Goal: Task Accomplishment & Management: Use online tool/utility

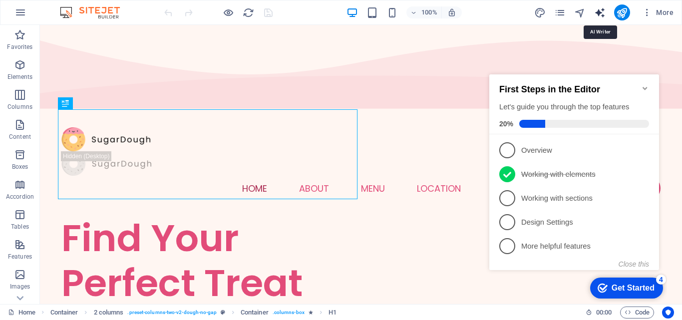
click at [601, 14] on icon "text_generator" at bounding box center [599, 12] width 11 height 11
select select "English"
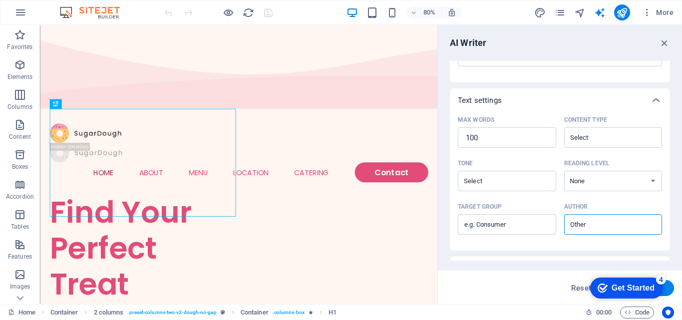
scroll to position [257, 0]
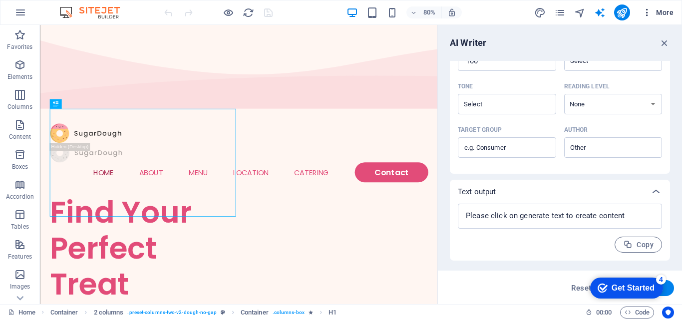
click at [665, 8] on span "More" at bounding box center [657, 12] width 31 height 10
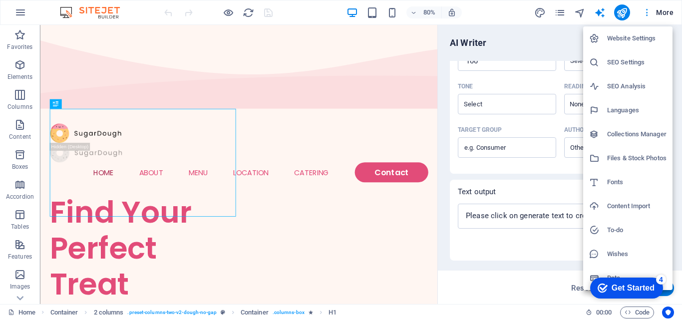
click at [665, 8] on div at bounding box center [341, 160] width 682 height 320
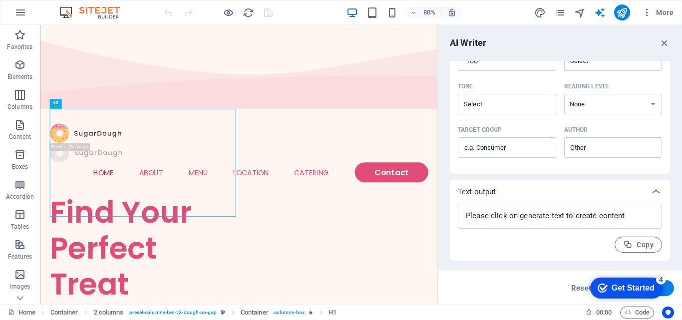
drag, startPoint x: 535, startPoint y: 49, endPoint x: 469, endPoint y: 25, distance: 70.0
click at [339, 133] on div "Home About Menu Location Catering Contact" at bounding box center [288, 185] width 497 height 104
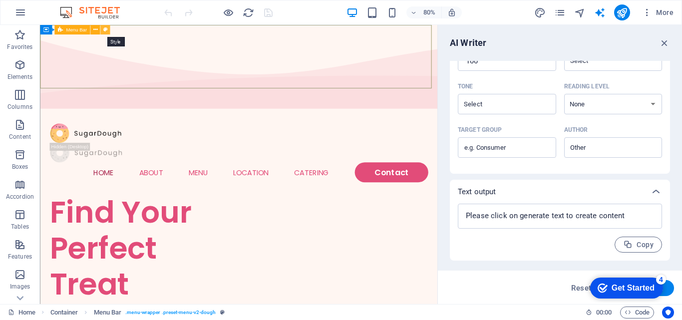
click at [105, 27] on icon at bounding box center [105, 29] width 4 height 8
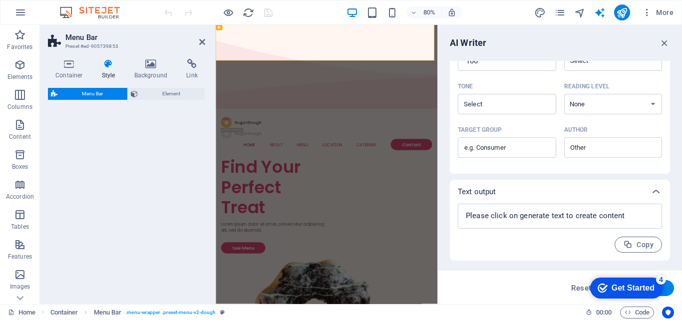
select select "rem"
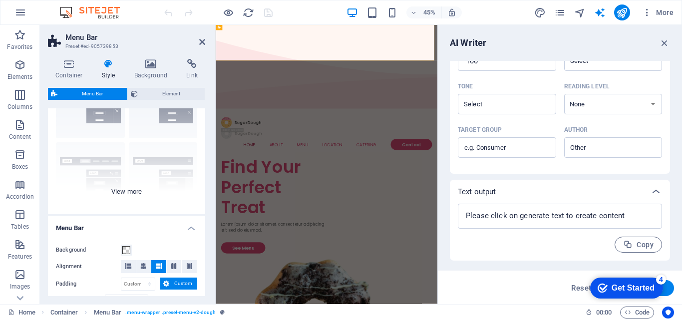
scroll to position [61, 0]
click at [126, 250] on span at bounding box center [126, 251] width 8 height 8
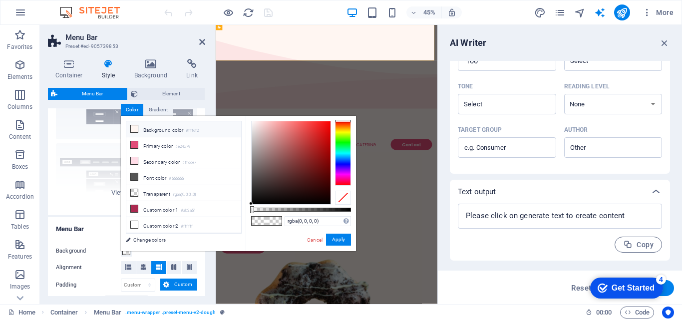
click at [134, 128] on icon at bounding box center [134, 128] width 7 height 7
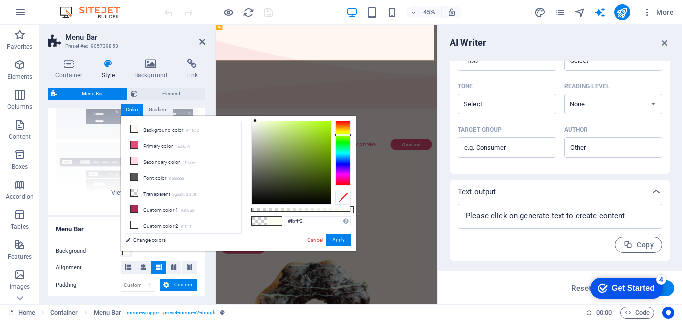
click at [340, 135] on div at bounding box center [343, 153] width 16 height 65
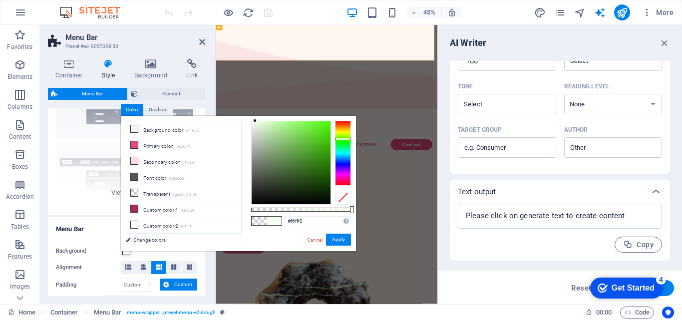
click at [348, 139] on div at bounding box center [343, 153] width 16 height 65
click at [326, 133] on div at bounding box center [291, 162] width 79 height 83
click at [336, 240] on button "Apply" at bounding box center [338, 240] width 25 height 12
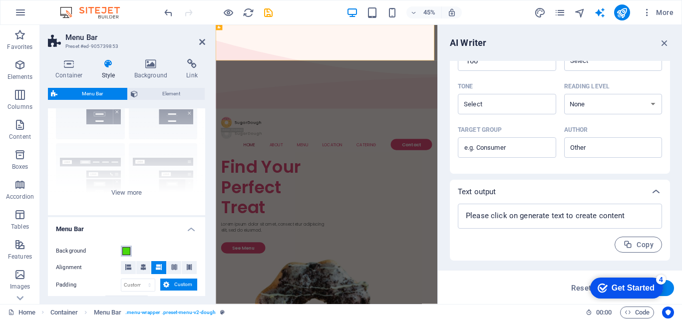
click at [128, 251] on span at bounding box center [126, 251] width 8 height 8
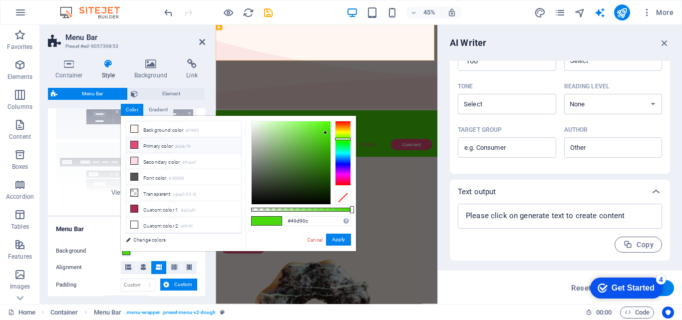
click at [156, 147] on li "Primary color #e24c79" at bounding box center [183, 145] width 115 height 16
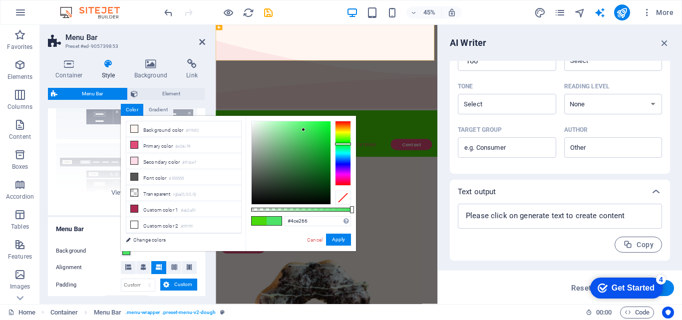
click at [343, 144] on div at bounding box center [343, 153] width 16 height 65
click at [325, 149] on div at bounding box center [291, 162] width 79 height 83
click at [344, 242] on button "Apply" at bounding box center [338, 240] width 25 height 12
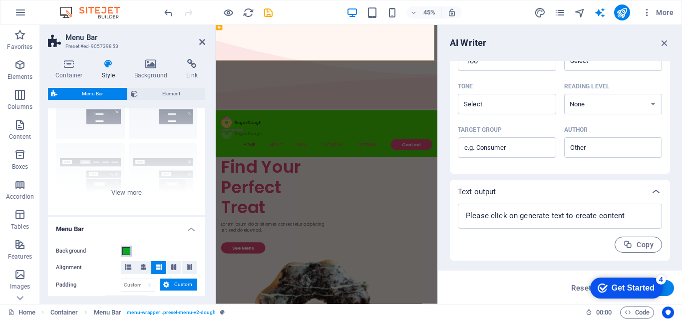
click at [127, 253] on span at bounding box center [126, 251] width 8 height 8
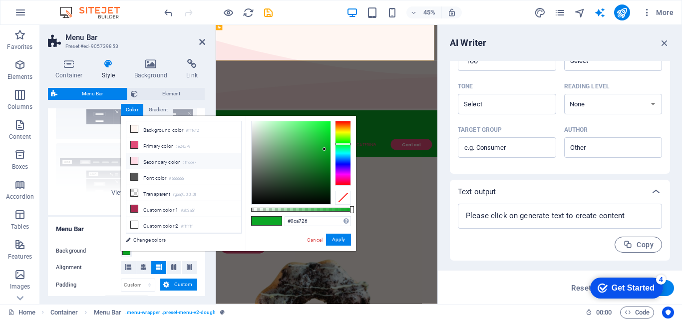
click at [142, 161] on li "Secondary color #ffdce7" at bounding box center [183, 161] width 115 height 16
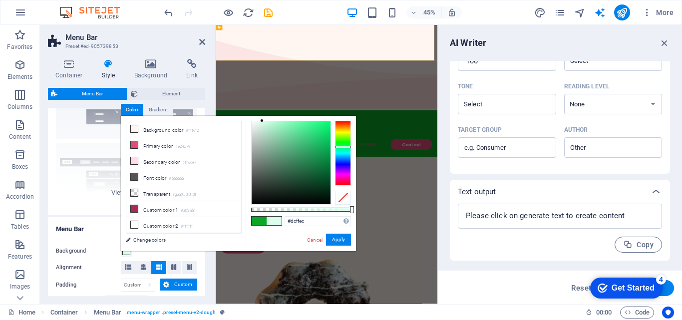
click at [345, 147] on div at bounding box center [343, 153] width 16 height 65
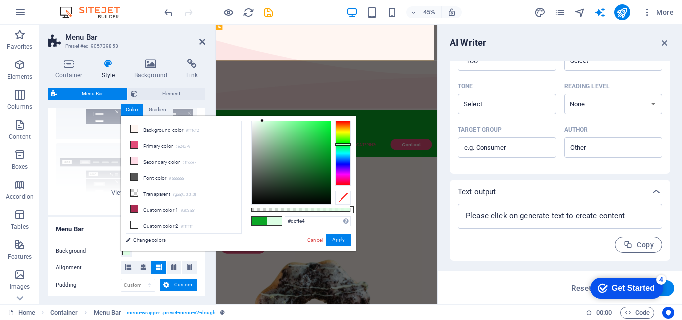
click at [345, 144] on div at bounding box center [343, 153] width 16 height 65
click at [325, 129] on div at bounding box center [291, 162] width 79 height 83
click at [341, 241] on button "Apply" at bounding box center [338, 240] width 25 height 12
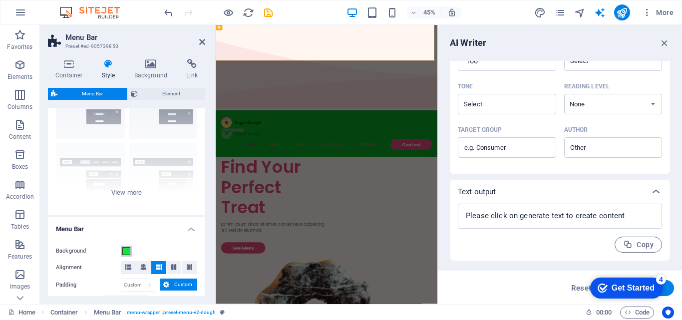
click at [130, 249] on span at bounding box center [126, 251] width 8 height 8
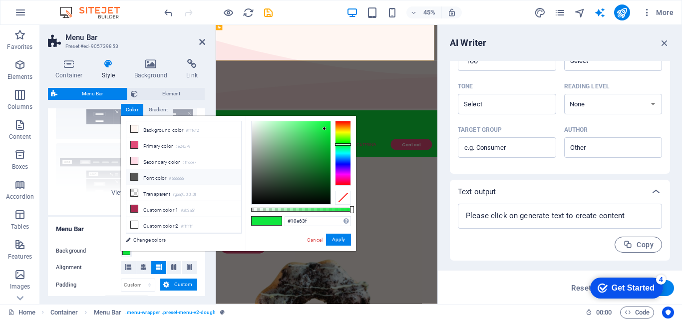
click at [136, 177] on icon at bounding box center [134, 176] width 7 height 7
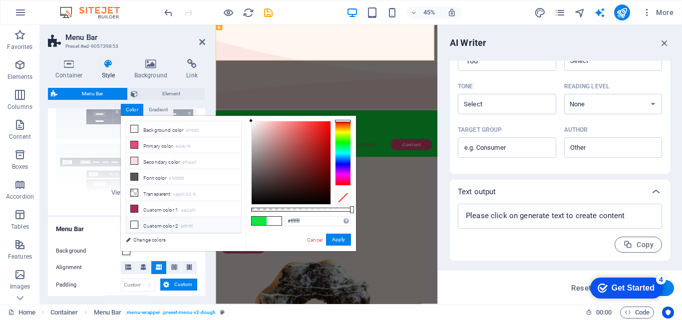
drag, startPoint x: 250, startPoint y: 175, endPoint x: 57, endPoint y: 193, distance: 193.6
click at [242, 112] on body "[DOMAIN_NAME] Home Favorites Elements Columns Content Boxes Accordion Tables Fe…" at bounding box center [341, 160] width 682 height 320
click at [343, 237] on button "Apply" at bounding box center [338, 240] width 25 height 12
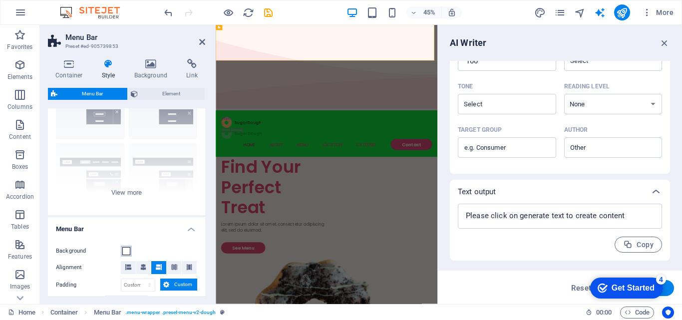
click at [129, 254] on span at bounding box center [126, 251] width 8 height 8
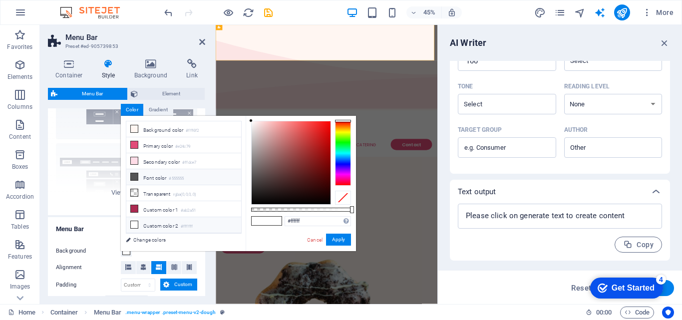
click at [158, 175] on li "Font color #555555" at bounding box center [183, 177] width 115 height 16
type input "#fffcfc"
drag, startPoint x: 251, startPoint y: 174, endPoint x: 252, endPoint y: 116, distance: 58.5
click at [252, 116] on div "#fffcfc Supported formats #0852ed rgb(8, 82, 237) rgba(8, 82, 237, 90%) hsv(221…" at bounding box center [301, 256] width 110 height 280
click at [332, 234] on button "Apply" at bounding box center [338, 240] width 25 height 12
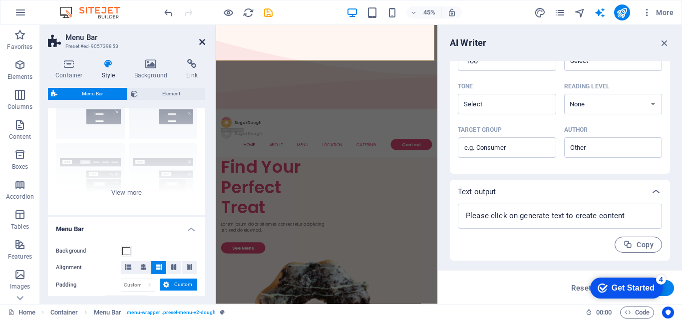
click at [201, 45] on icon at bounding box center [202, 42] width 6 height 8
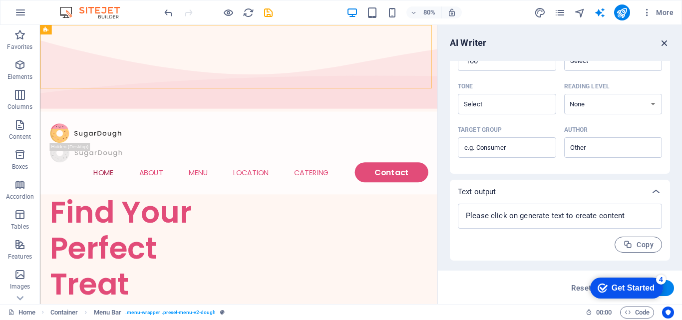
click at [666, 43] on icon "button" at bounding box center [664, 42] width 11 height 11
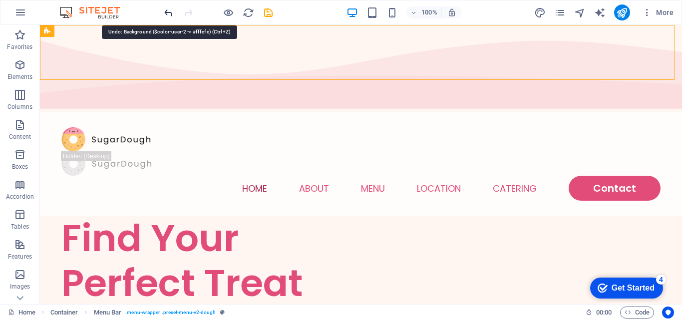
click at [173, 10] on icon "undo" at bounding box center [168, 12] width 11 height 11
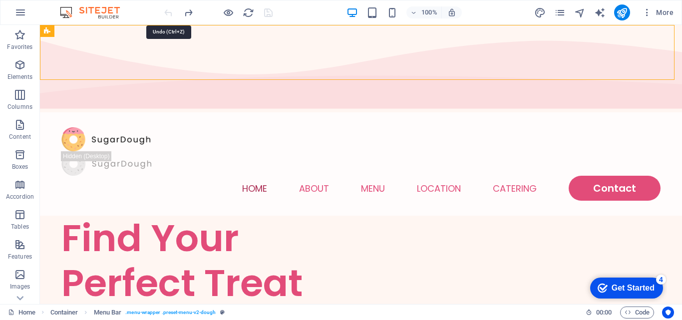
click at [173, 10] on div at bounding box center [218, 12] width 112 height 16
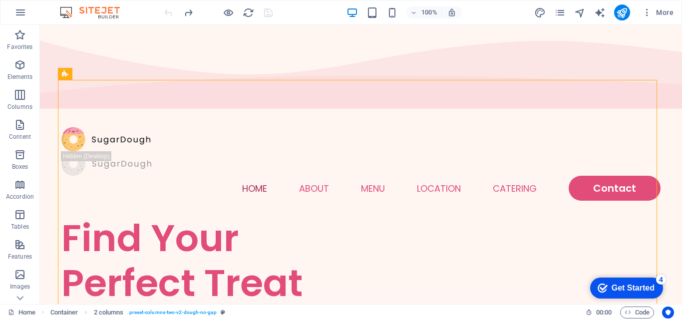
click at [164, 11] on div at bounding box center [218, 12] width 112 height 16
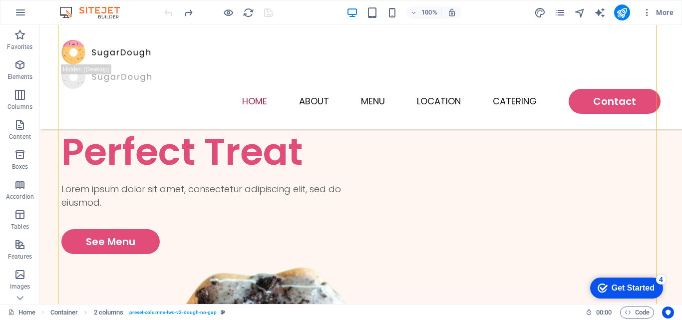
scroll to position [115, 0]
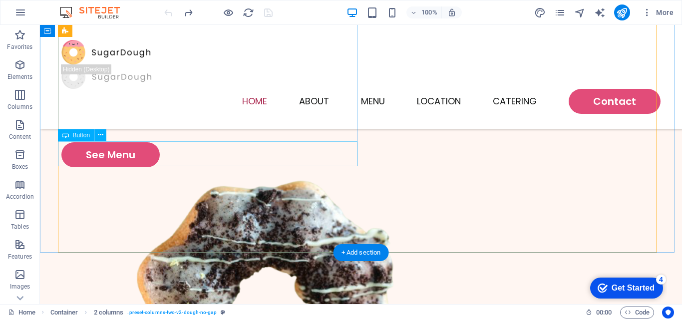
click at [151, 149] on div "See Menu" at bounding box center [211, 154] width 300 height 25
click at [75, 136] on span "Button" at bounding box center [81, 135] width 17 height 6
click at [99, 134] on icon at bounding box center [100, 135] width 5 height 10
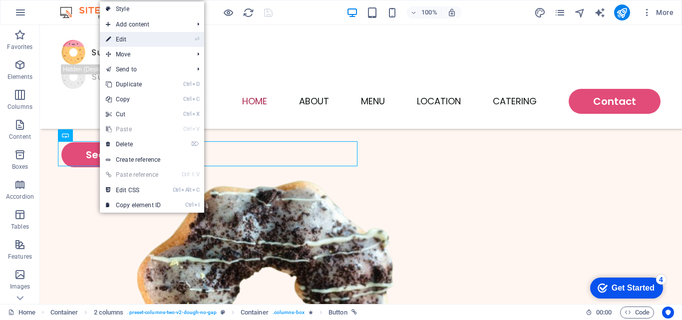
click at [134, 36] on link "⏎ Edit" at bounding box center [133, 39] width 67 height 15
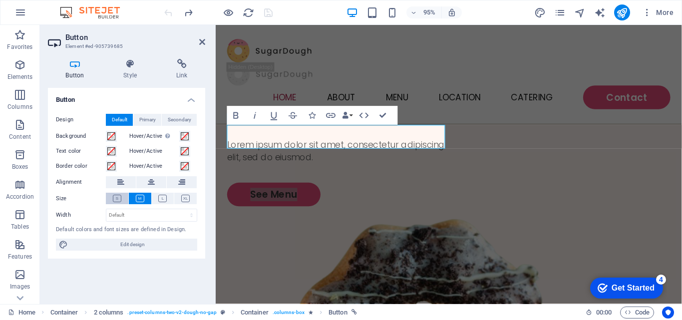
click at [116, 203] on button at bounding box center [117, 198] width 22 height 11
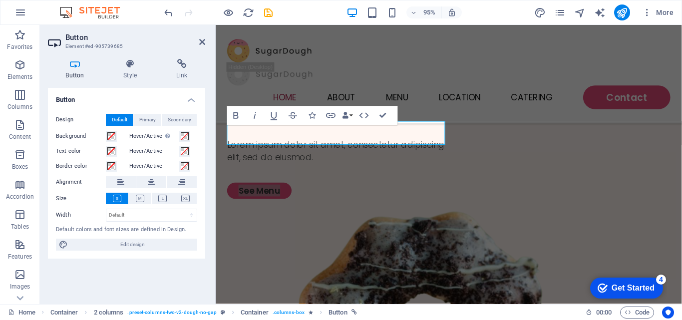
scroll to position [119, 0]
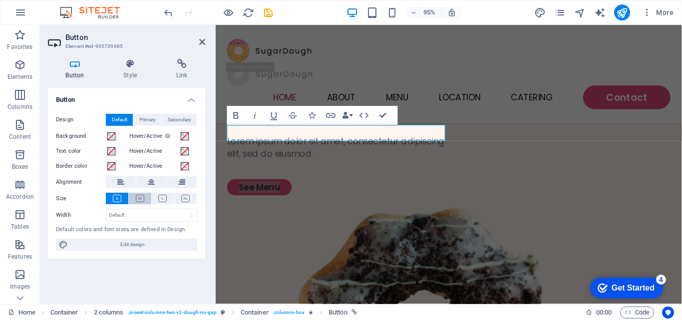
click at [139, 197] on icon at bounding box center [140, 198] width 8 height 7
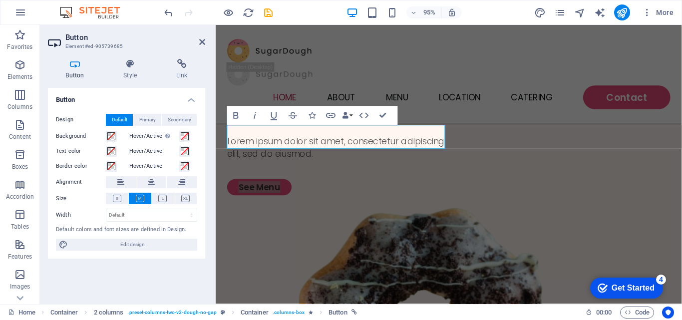
scroll to position [115, 0]
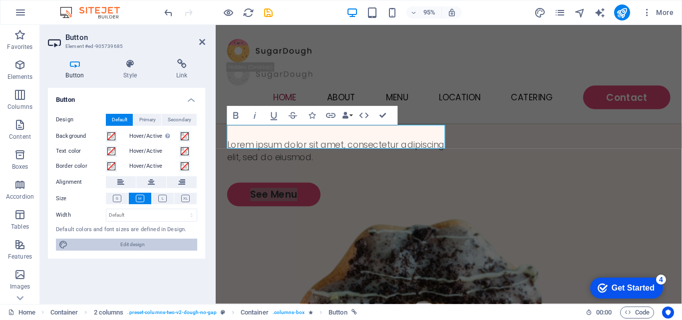
click at [130, 240] on span "Edit design" at bounding box center [132, 245] width 123 height 12
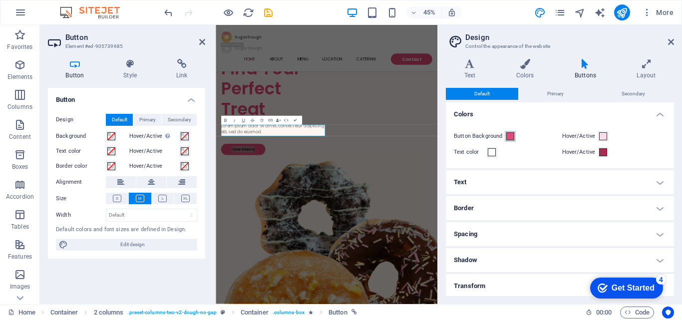
click at [508, 135] on span at bounding box center [511, 136] width 8 height 8
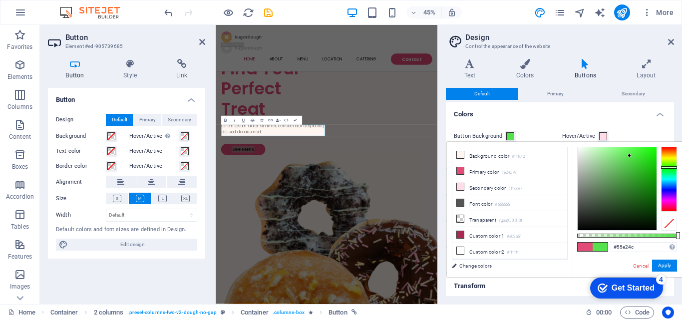
click at [667, 167] on div at bounding box center [669, 179] width 16 height 65
type input "#12b008"
drag, startPoint x: 629, startPoint y: 154, endPoint x: 653, endPoint y: 172, distance: 30.0
click at [653, 172] on div at bounding box center [652, 171] width 3 height 3
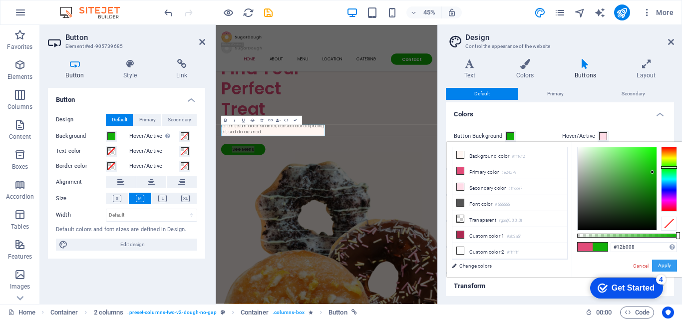
click at [659, 265] on button "Apply" at bounding box center [664, 266] width 25 height 12
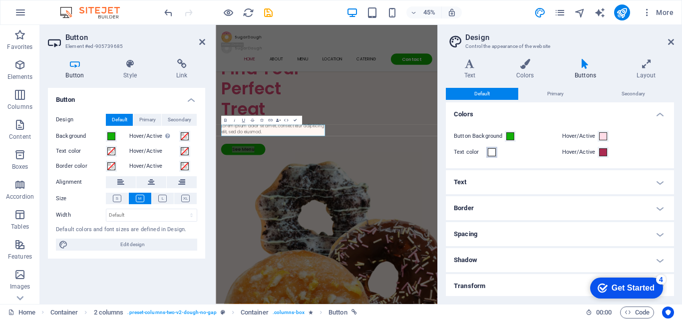
click at [490, 155] on span at bounding box center [492, 152] width 8 height 8
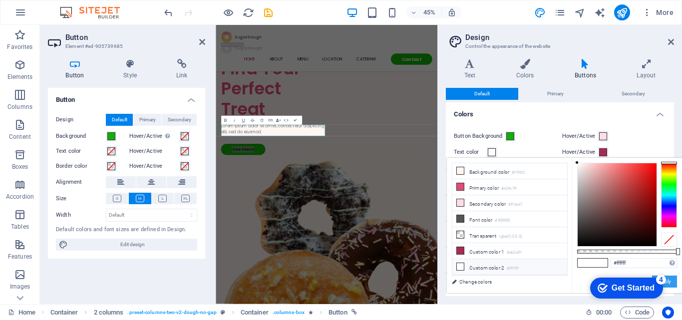
click at [672, 279] on button "Apply" at bounding box center [664, 282] width 25 height 12
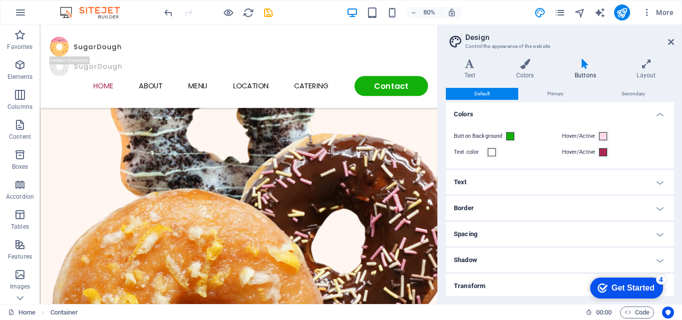
scroll to position [318, 0]
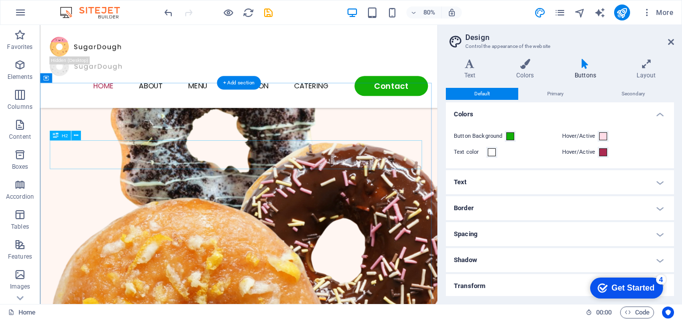
click at [79, 134] on button at bounding box center [75, 135] width 9 height 9
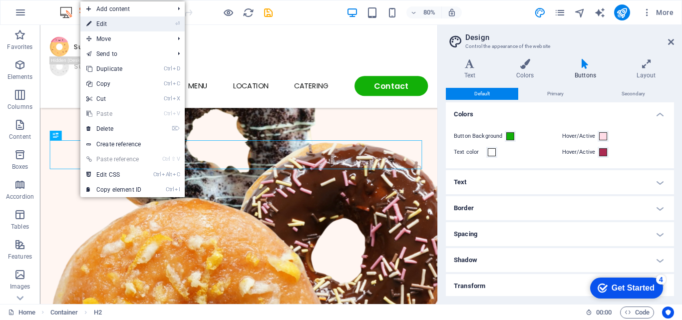
click at [95, 25] on link "⏎ Edit" at bounding box center [113, 23] width 67 height 15
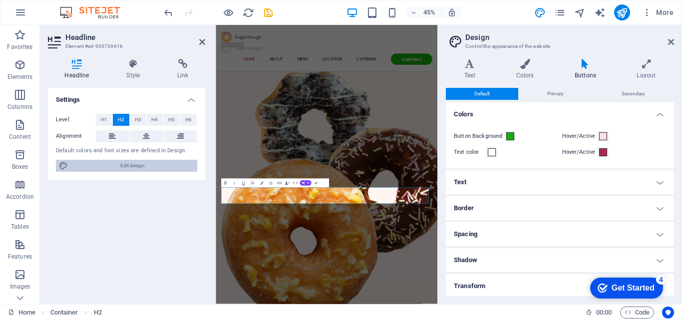
click at [121, 164] on span "Edit design" at bounding box center [132, 166] width 123 height 12
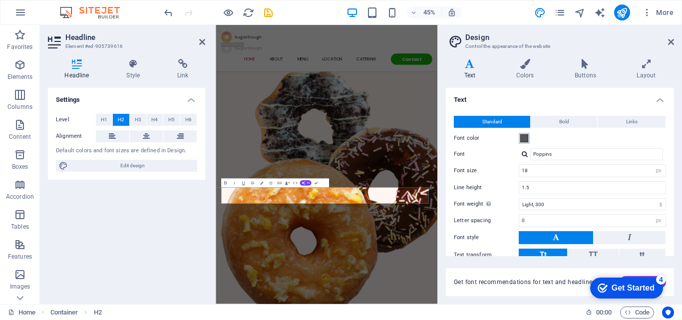
click at [523, 136] on span at bounding box center [525, 138] width 8 height 8
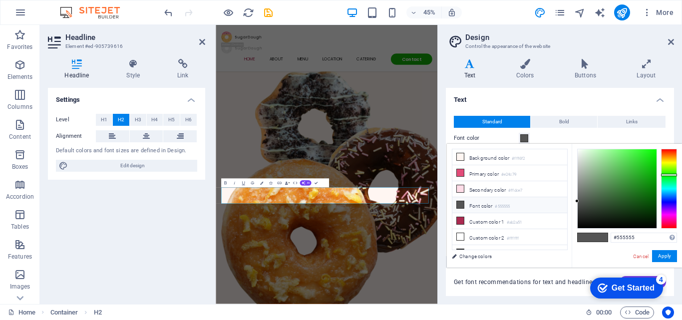
click at [668, 175] on div at bounding box center [669, 189] width 16 height 80
click at [646, 174] on div at bounding box center [617, 188] width 79 height 79
click at [649, 173] on div at bounding box center [617, 188] width 79 height 79
click at [663, 255] on button "Apply" at bounding box center [664, 256] width 25 height 12
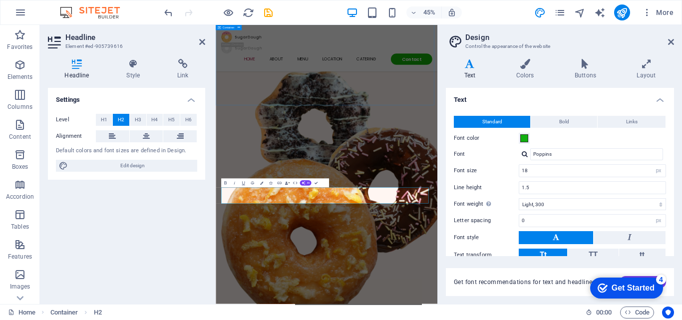
click at [474, 120] on div "Find Your Perfect Treat Lorem ipsum dolor sit amet, consectetur adipiscing elit…" at bounding box center [462, 296] width 493 height 799
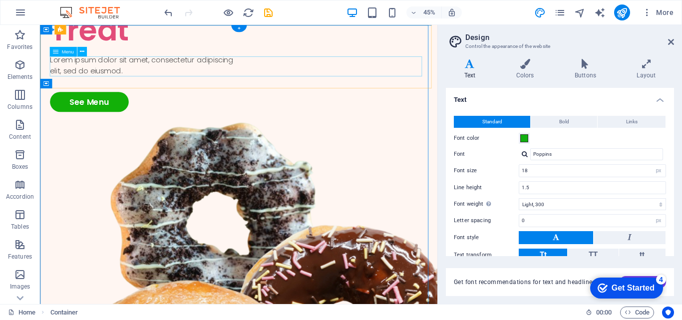
scroll to position [0, 0]
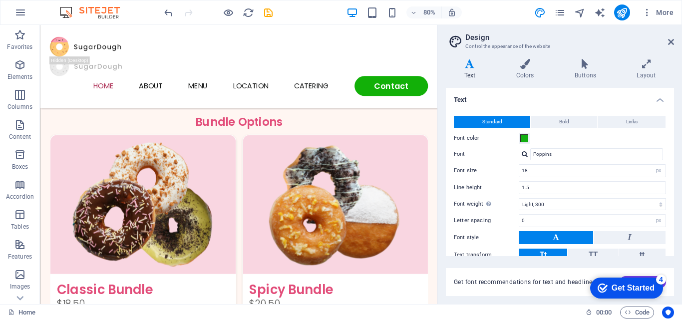
scroll to position [1413, 0]
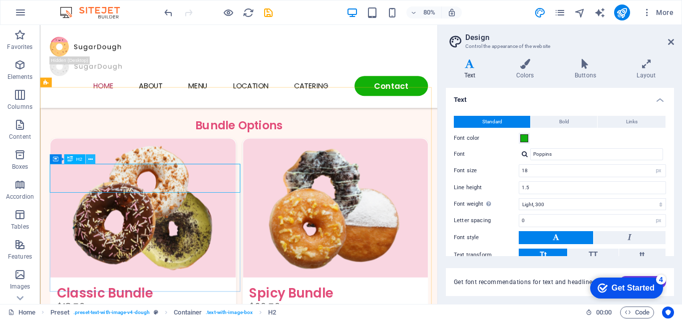
click at [89, 160] on icon at bounding box center [90, 159] width 4 height 8
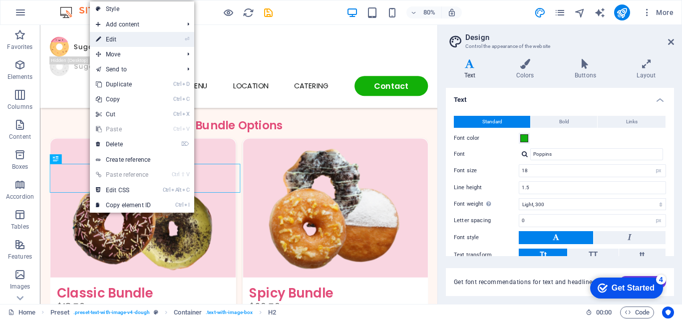
click at [110, 39] on link "⏎ Edit" at bounding box center [123, 39] width 67 height 15
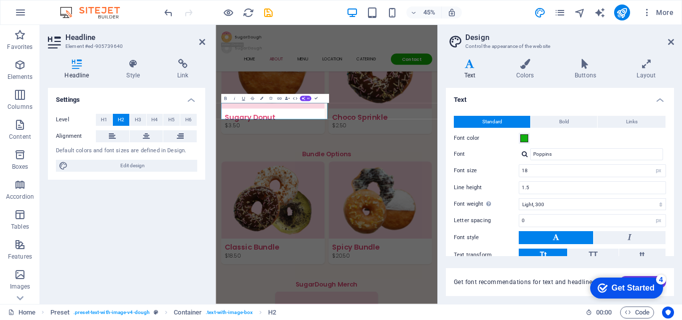
scroll to position [1626, 0]
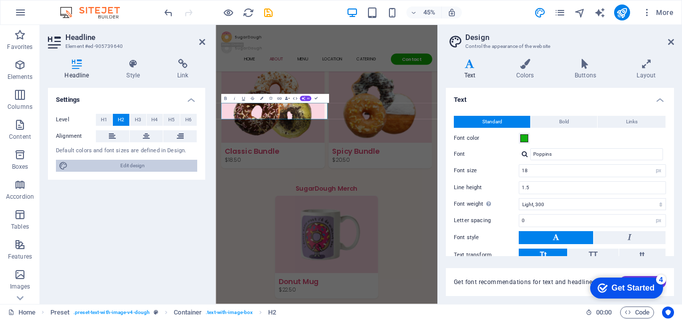
click at [132, 161] on span "Edit design" at bounding box center [132, 166] width 123 height 12
click at [526, 139] on span at bounding box center [525, 138] width 8 height 8
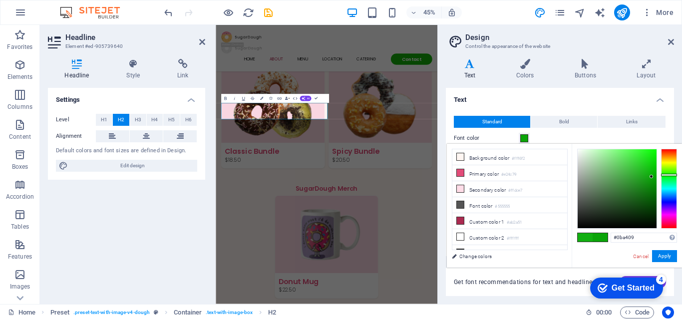
type input "#0ba609"
click at [652, 176] on div at bounding box center [651, 175] width 3 height 3
click at [663, 258] on button "Apply" at bounding box center [664, 256] width 25 height 12
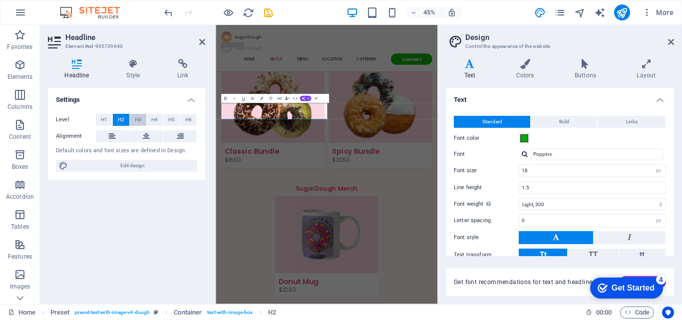
click at [137, 117] on span "H3" at bounding box center [138, 120] width 6 height 12
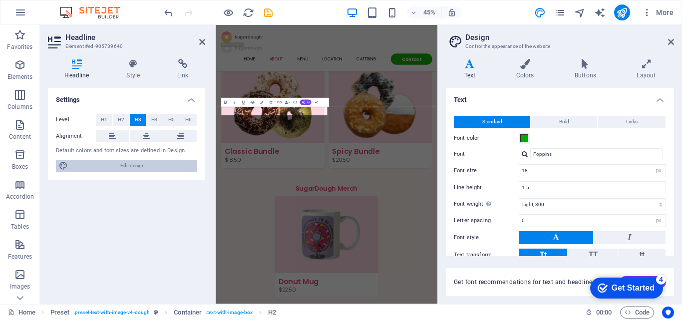
click at [152, 165] on span "Edit design" at bounding box center [132, 166] width 123 height 12
click at [155, 123] on span "H4" at bounding box center [154, 120] width 6 height 12
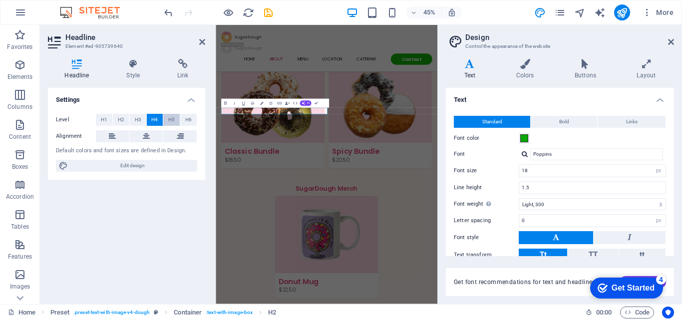
click at [174, 121] on span "H5" at bounding box center [171, 120] width 6 height 12
click at [189, 117] on span "H6" at bounding box center [188, 120] width 6 height 12
click at [111, 118] on button "H1" at bounding box center [104, 120] width 16 height 12
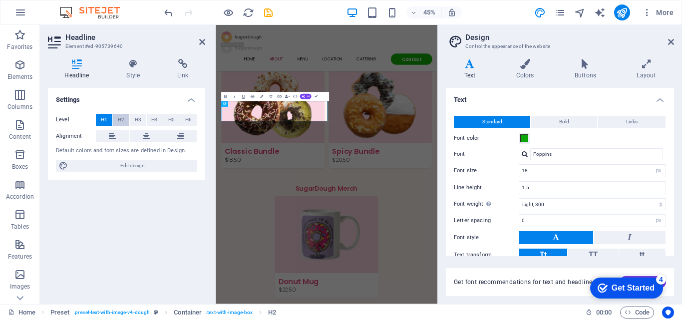
click at [120, 119] on span "H2" at bounding box center [121, 120] width 6 height 12
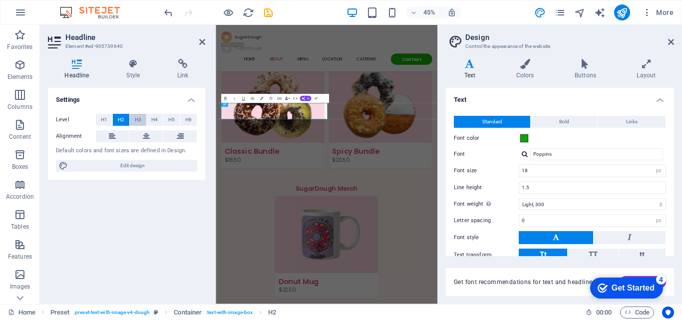
click at [142, 117] on button "H3" at bounding box center [138, 120] width 16 height 12
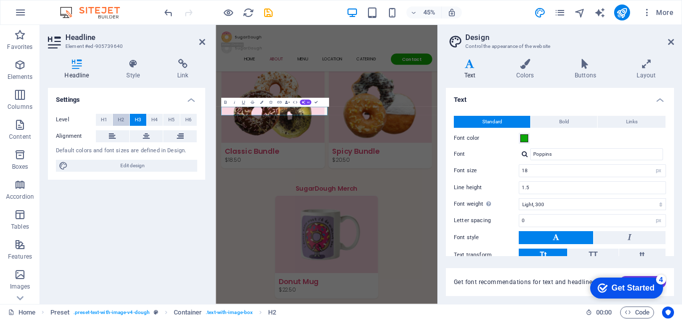
click at [124, 117] on span "H2" at bounding box center [121, 120] width 6 height 12
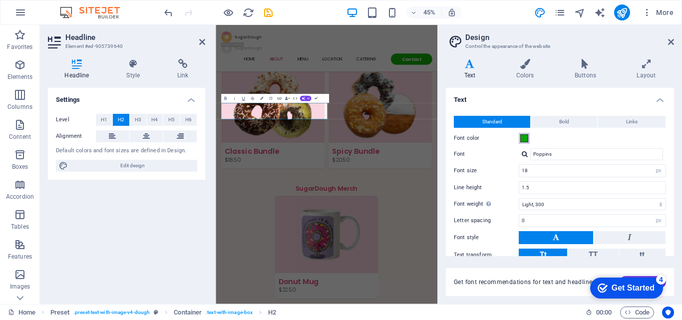
click at [521, 136] on span at bounding box center [525, 138] width 8 height 8
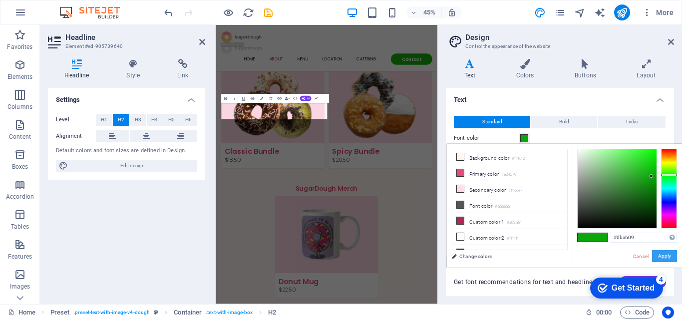
click at [667, 250] on button "Apply" at bounding box center [664, 256] width 25 height 12
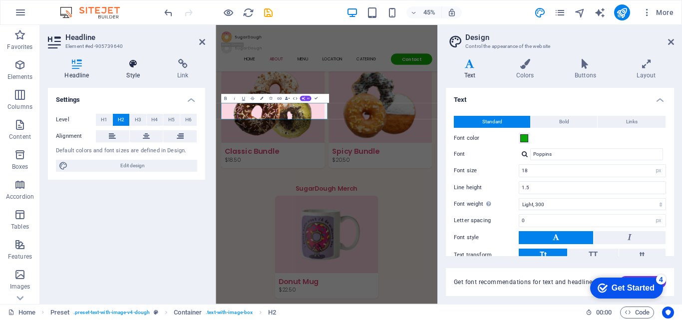
click at [137, 62] on icon at bounding box center [133, 64] width 47 height 10
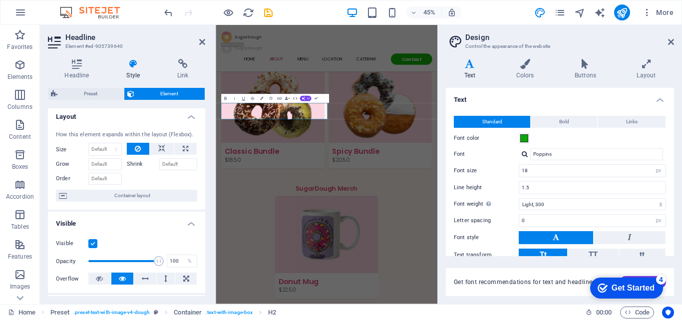
scroll to position [0, 0]
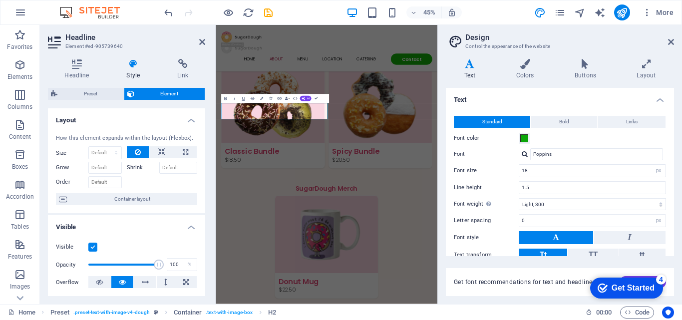
drag, startPoint x: 204, startPoint y: 156, endPoint x: 11, endPoint y: 183, distance: 194.6
click at [531, 64] on icon at bounding box center [525, 64] width 54 height 10
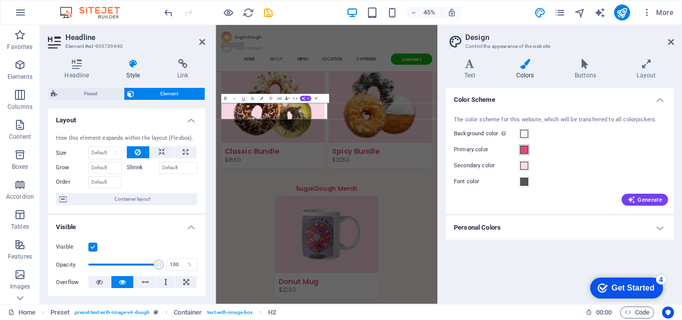
click at [526, 151] on span at bounding box center [525, 150] width 8 height 8
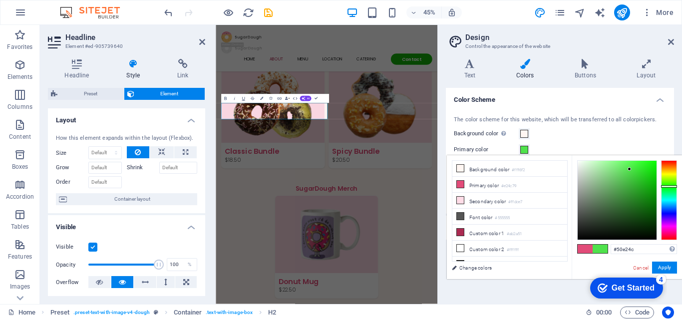
click at [669, 186] on div at bounding box center [669, 200] width 16 height 80
click at [649, 183] on div at bounding box center [617, 200] width 79 height 79
click at [649, 186] on div at bounding box center [617, 200] width 79 height 79
click at [651, 186] on div at bounding box center [649, 187] width 3 height 3
type input "#0fab0b"
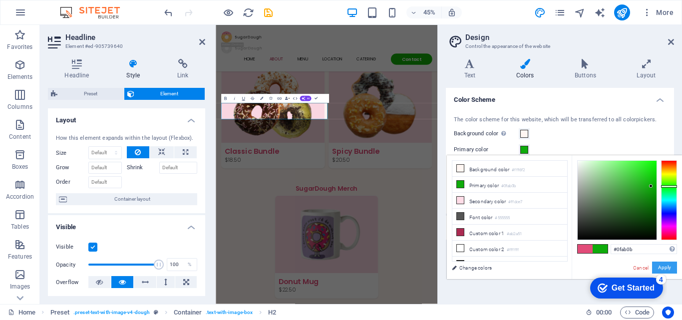
click at [669, 265] on button "Apply" at bounding box center [664, 268] width 25 height 12
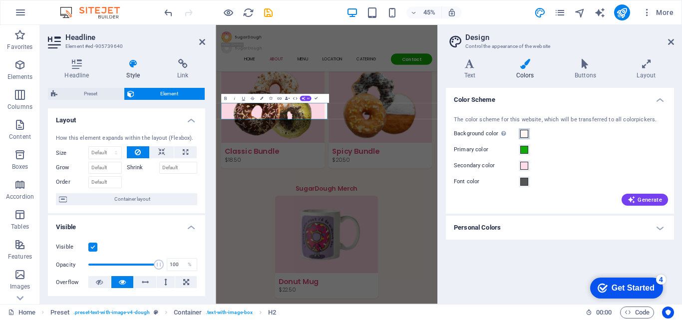
click at [524, 132] on span at bounding box center [525, 134] width 8 height 8
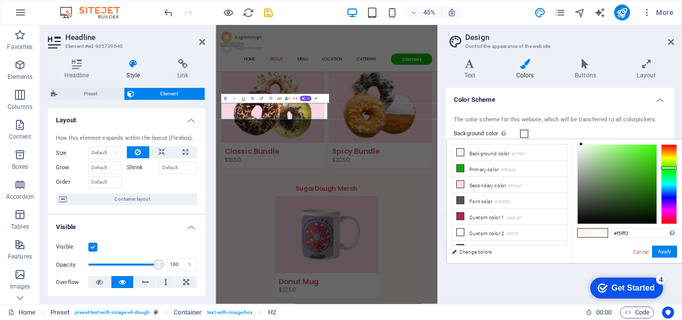
click at [672, 168] on div at bounding box center [669, 184] width 16 height 80
click at [641, 158] on div at bounding box center [617, 184] width 79 height 79
click at [646, 153] on div at bounding box center [617, 184] width 79 height 79
type input "#4ae21d"
click at [666, 253] on button "Apply" at bounding box center [664, 252] width 25 height 12
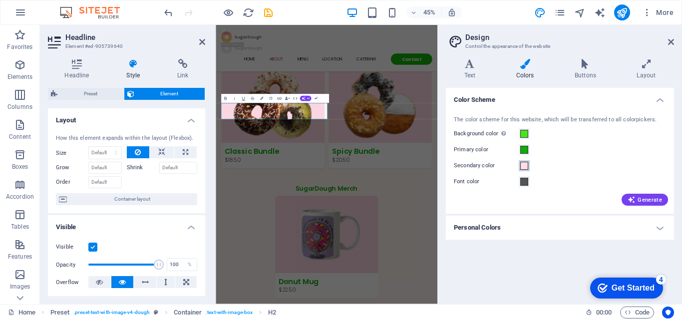
click at [525, 162] on span at bounding box center [525, 166] width 8 height 8
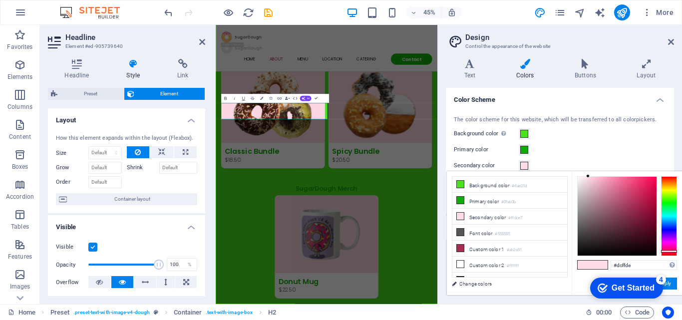
click at [667, 203] on div at bounding box center [669, 216] width 16 height 80
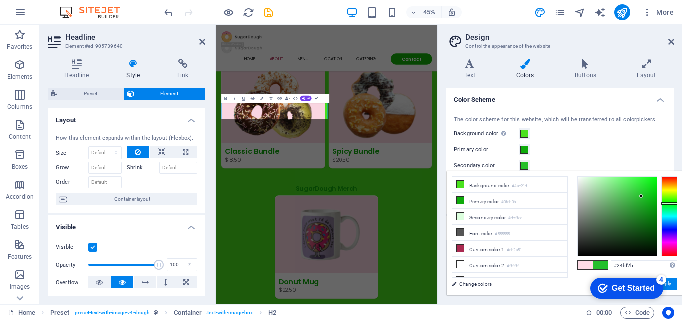
click at [641, 196] on div at bounding box center [617, 216] width 79 height 79
click at [655, 178] on div at bounding box center [617, 216] width 79 height 79
type input "#3af905"
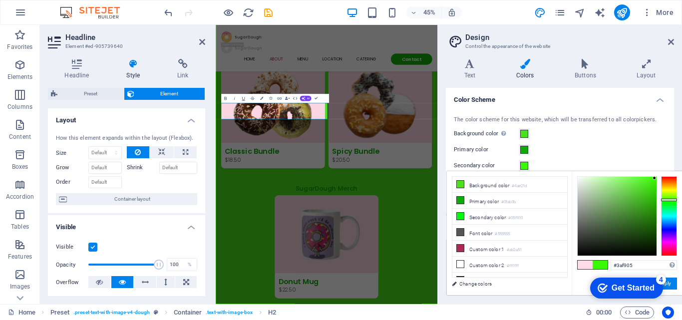
click at [668, 200] on div at bounding box center [669, 216] width 16 height 80
click at [674, 287] on button "Apply" at bounding box center [664, 284] width 25 height 12
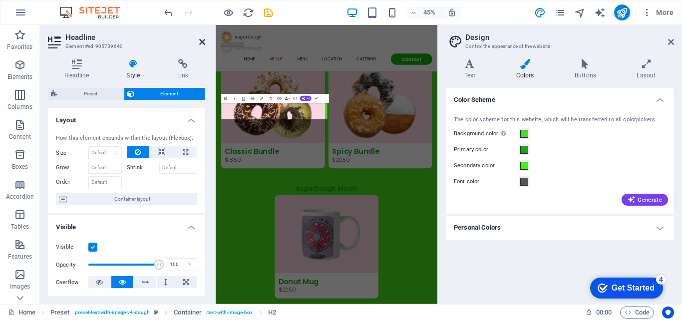
click at [204, 41] on icon at bounding box center [202, 42] width 6 height 8
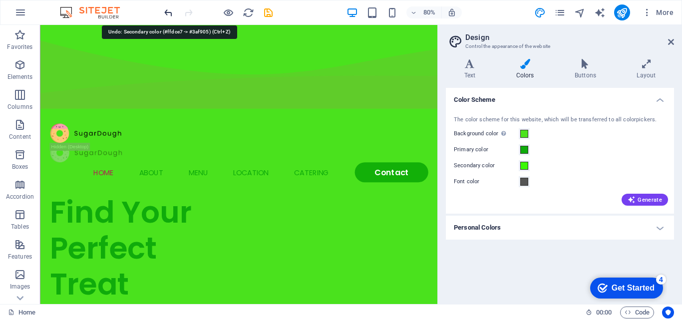
click at [165, 11] on icon "undo" at bounding box center [168, 12] width 11 height 11
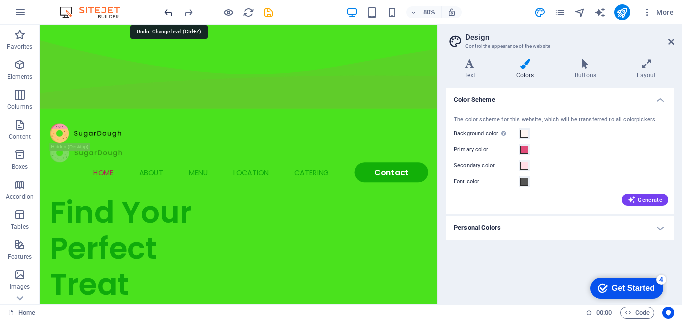
click at [165, 11] on icon "undo" at bounding box center [168, 12] width 11 height 11
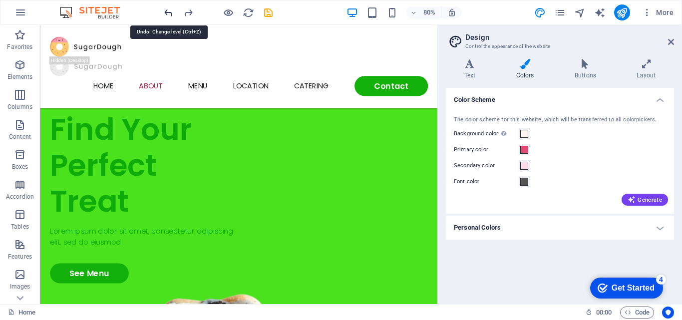
click at [165, 11] on icon "undo" at bounding box center [168, 12] width 11 height 11
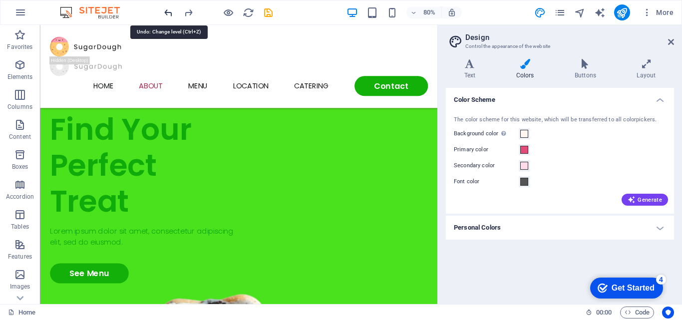
click at [165, 11] on icon "undo" at bounding box center [168, 12] width 11 height 11
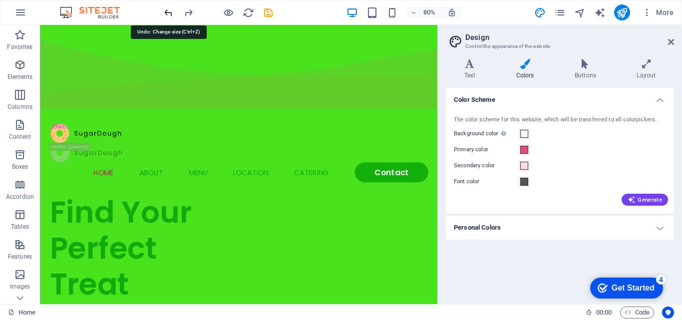
click at [165, 11] on icon "undo" at bounding box center [168, 12] width 11 height 11
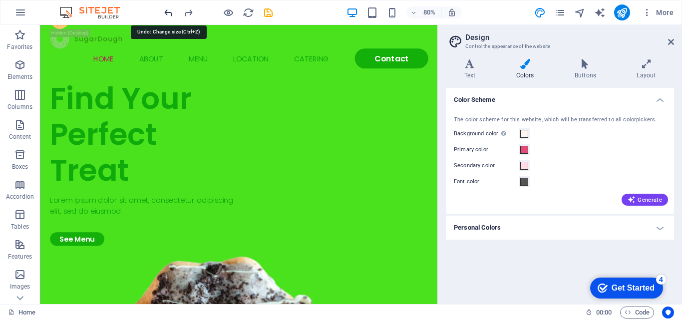
click at [165, 11] on div at bounding box center [218, 12] width 112 height 16
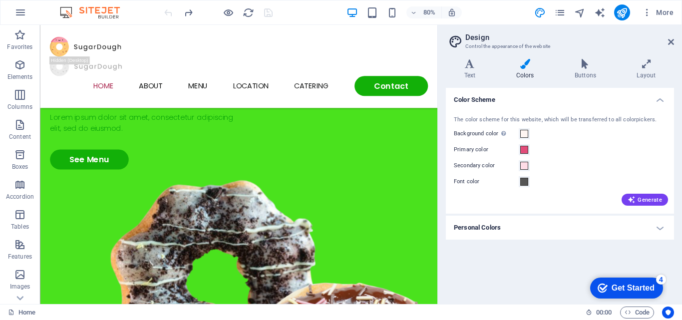
click at [165, 11] on div at bounding box center [218, 12] width 112 height 16
